Goal: Navigation & Orientation: Find specific page/section

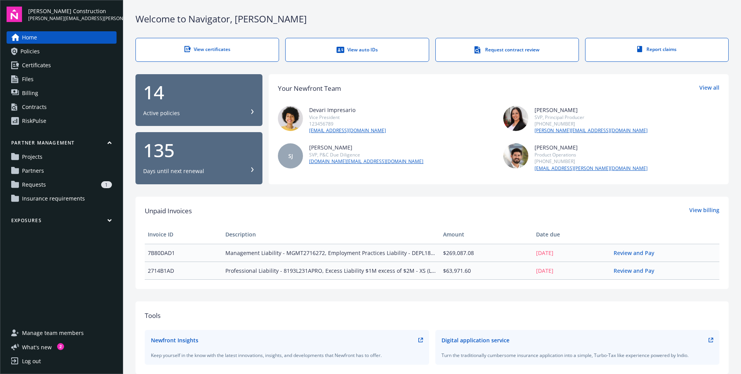
click at [77, 15] on span "[PERSON_NAME][EMAIL_ADDRESS][PERSON_NAME][DOMAIN_NAME]" at bounding box center [72, 18] width 88 height 7
click at [81, 8] on span "[PERSON_NAME] Construction" at bounding box center [72, 11] width 88 height 8
click at [82, 14] on span "[PERSON_NAME] Construction" at bounding box center [72, 11] width 88 height 8
click at [37, 365] on div "Log out" at bounding box center [31, 361] width 19 height 12
